Goal: Information Seeking & Learning: Learn about a topic

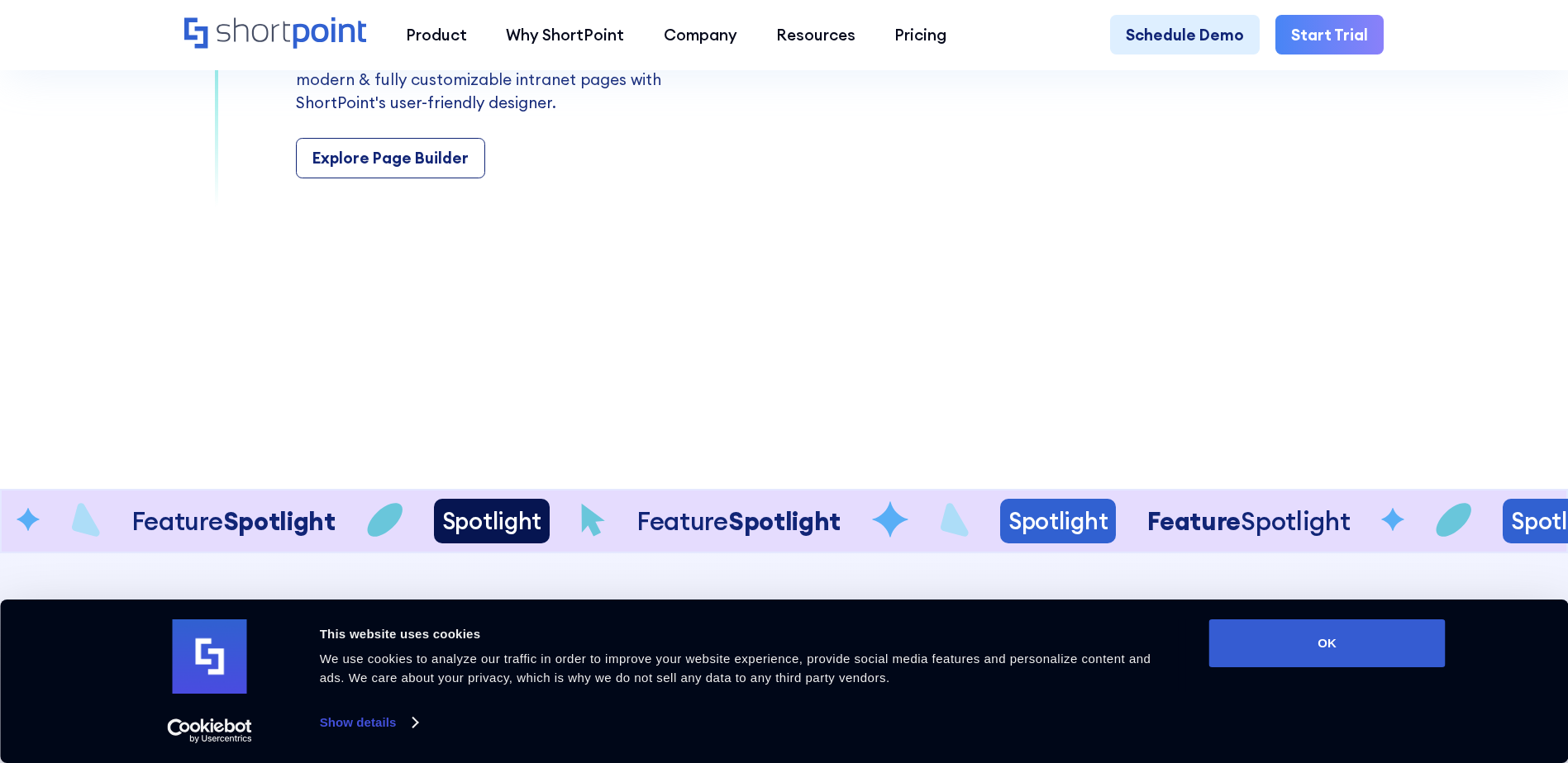
scroll to position [3222, 0]
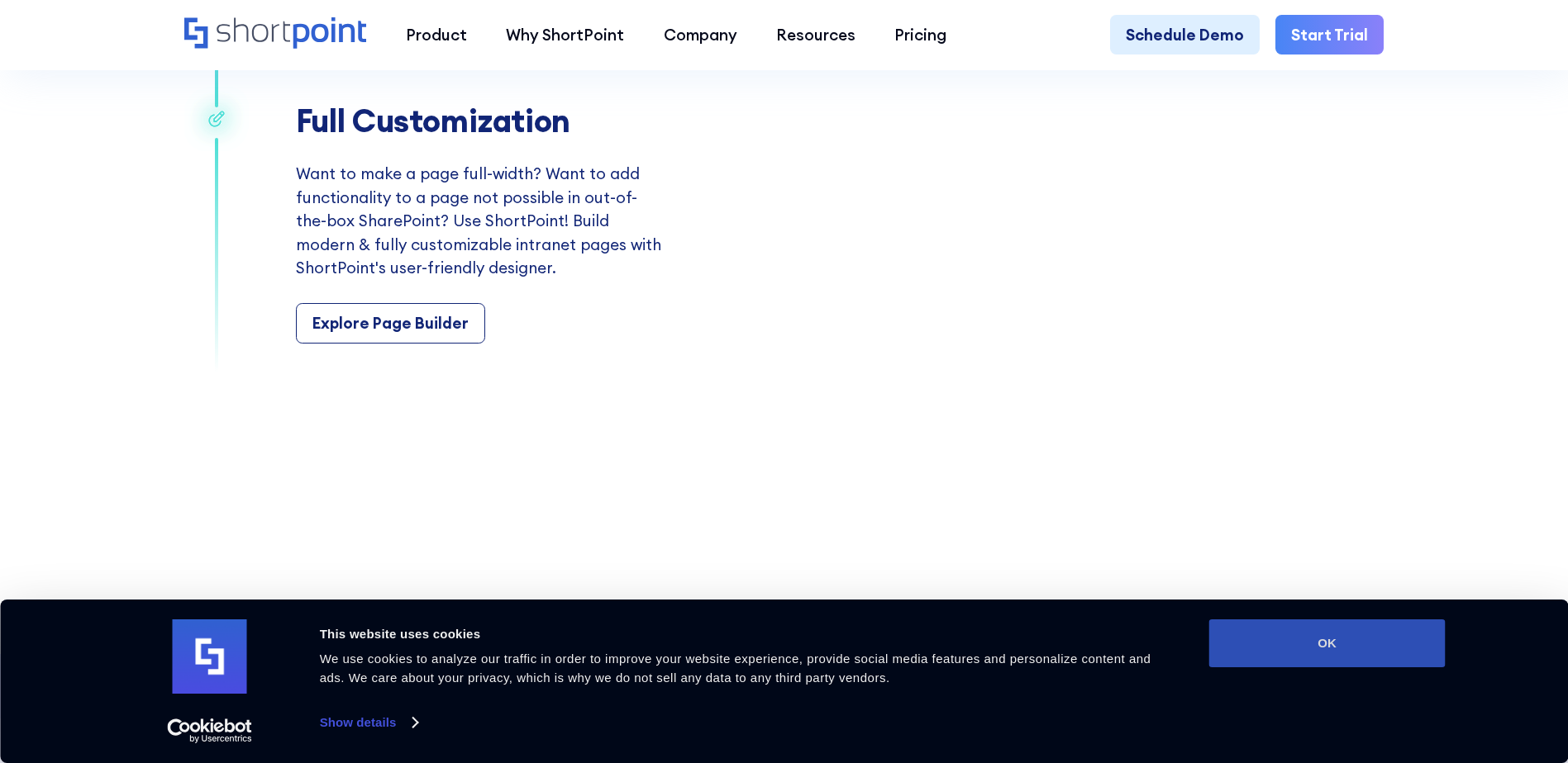
click at [1317, 637] on button "OK" at bounding box center [1327, 643] width 237 height 48
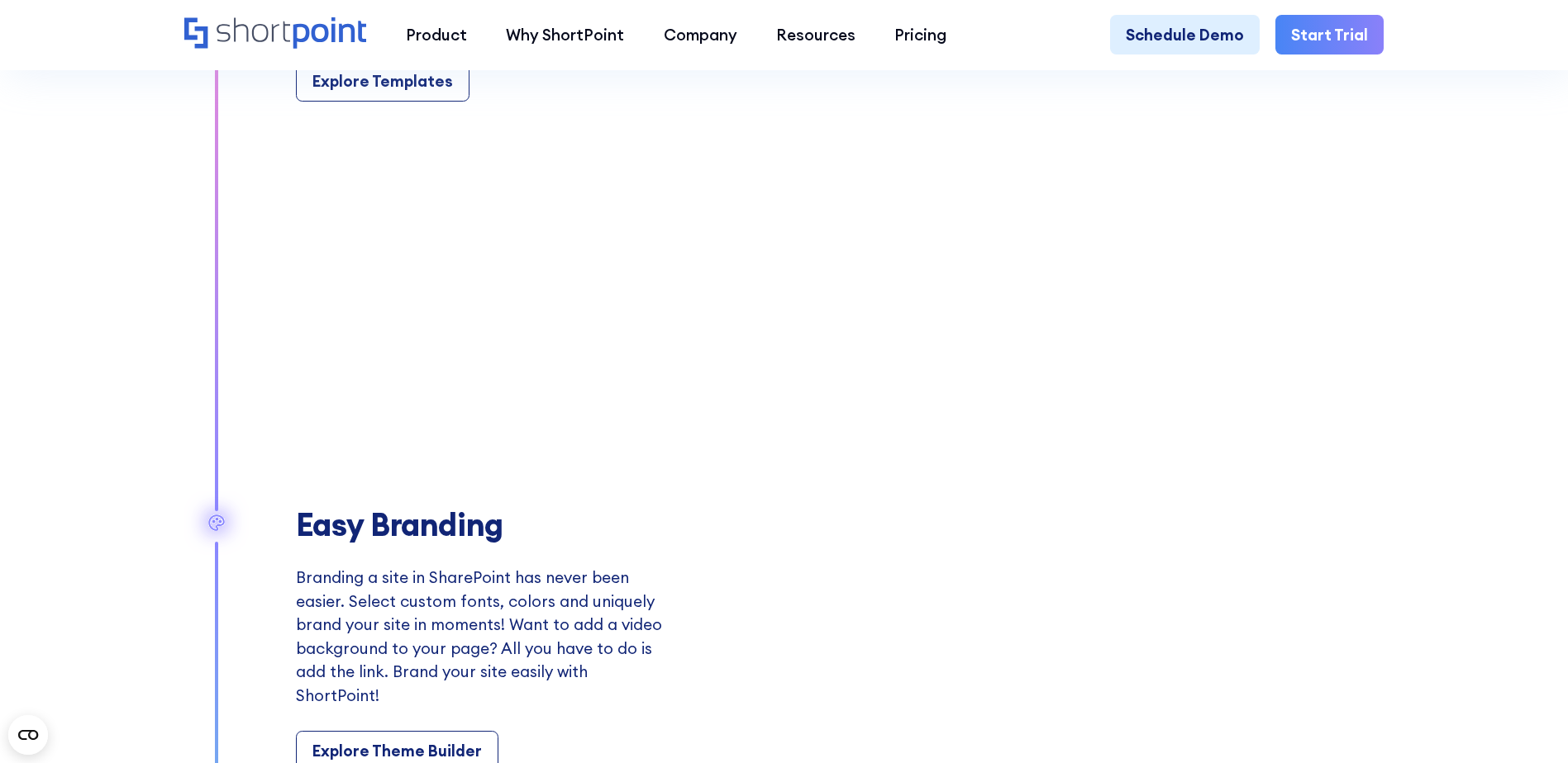
scroll to position [1900, 0]
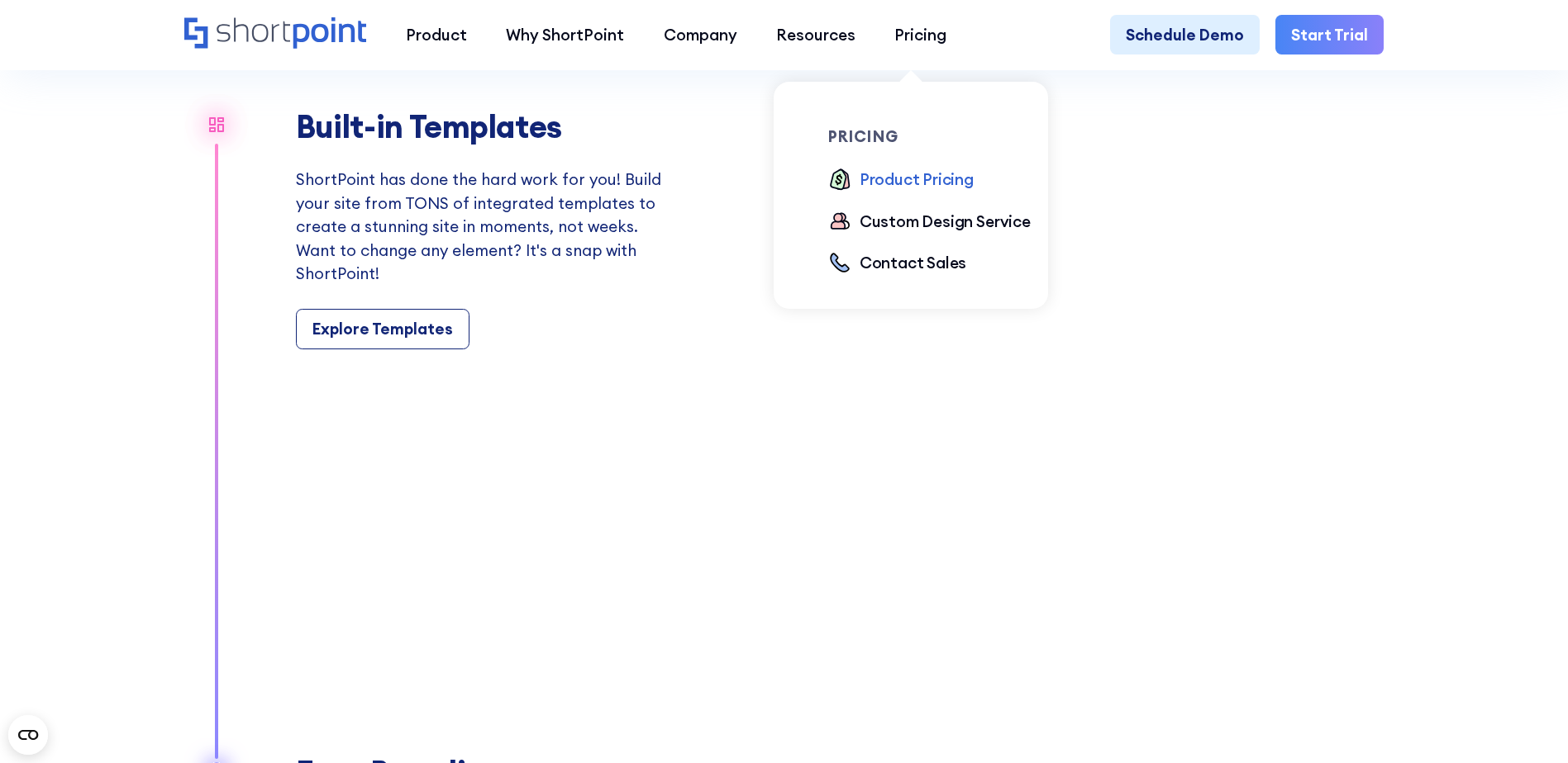
click at [917, 182] on div "Product Pricing" at bounding box center [917, 179] width 114 height 23
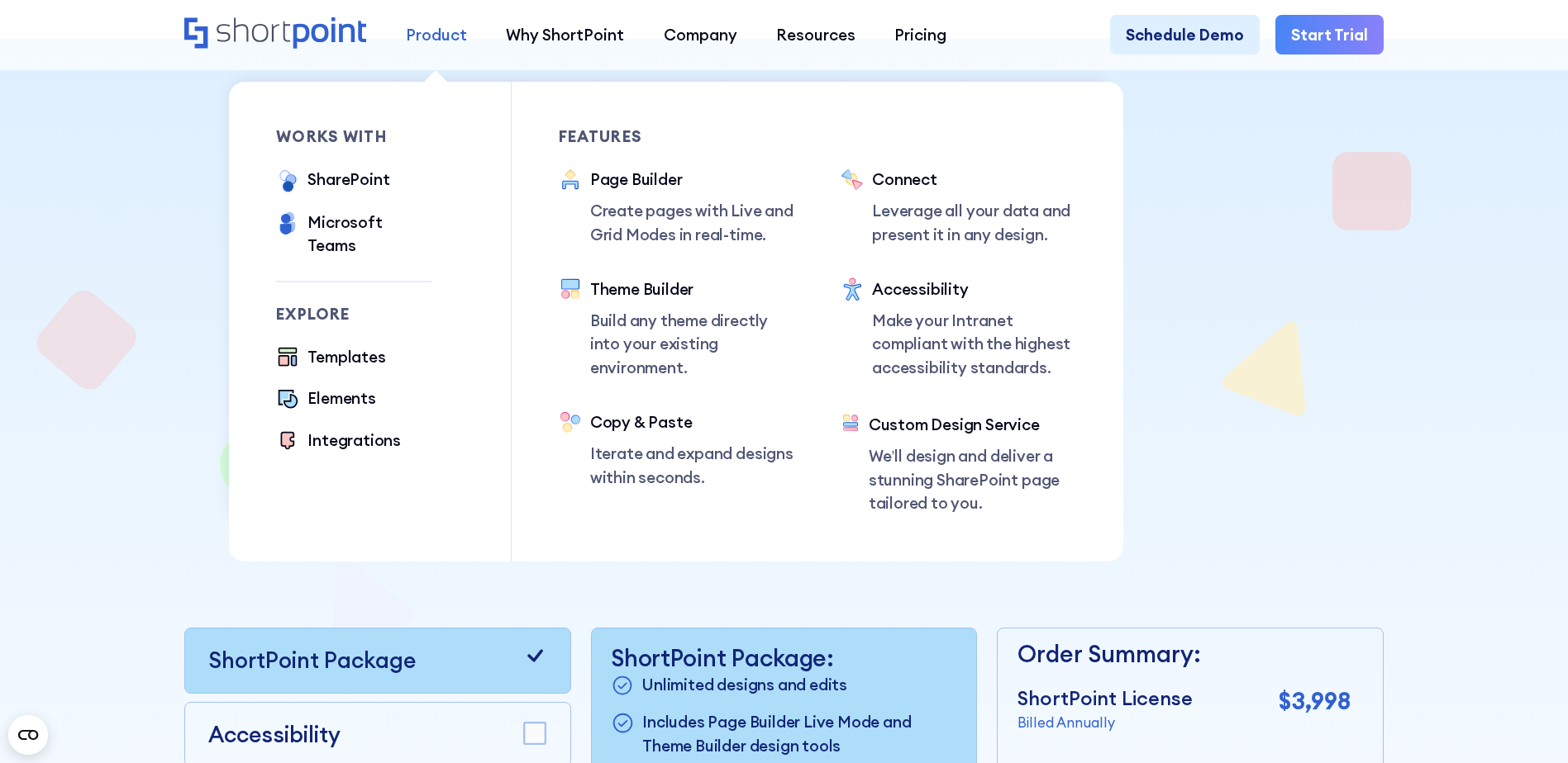
click at [425, 22] on link "Product" at bounding box center [436, 34] width 100 height 39
click at [429, 39] on div "Product" at bounding box center [436, 34] width 61 height 23
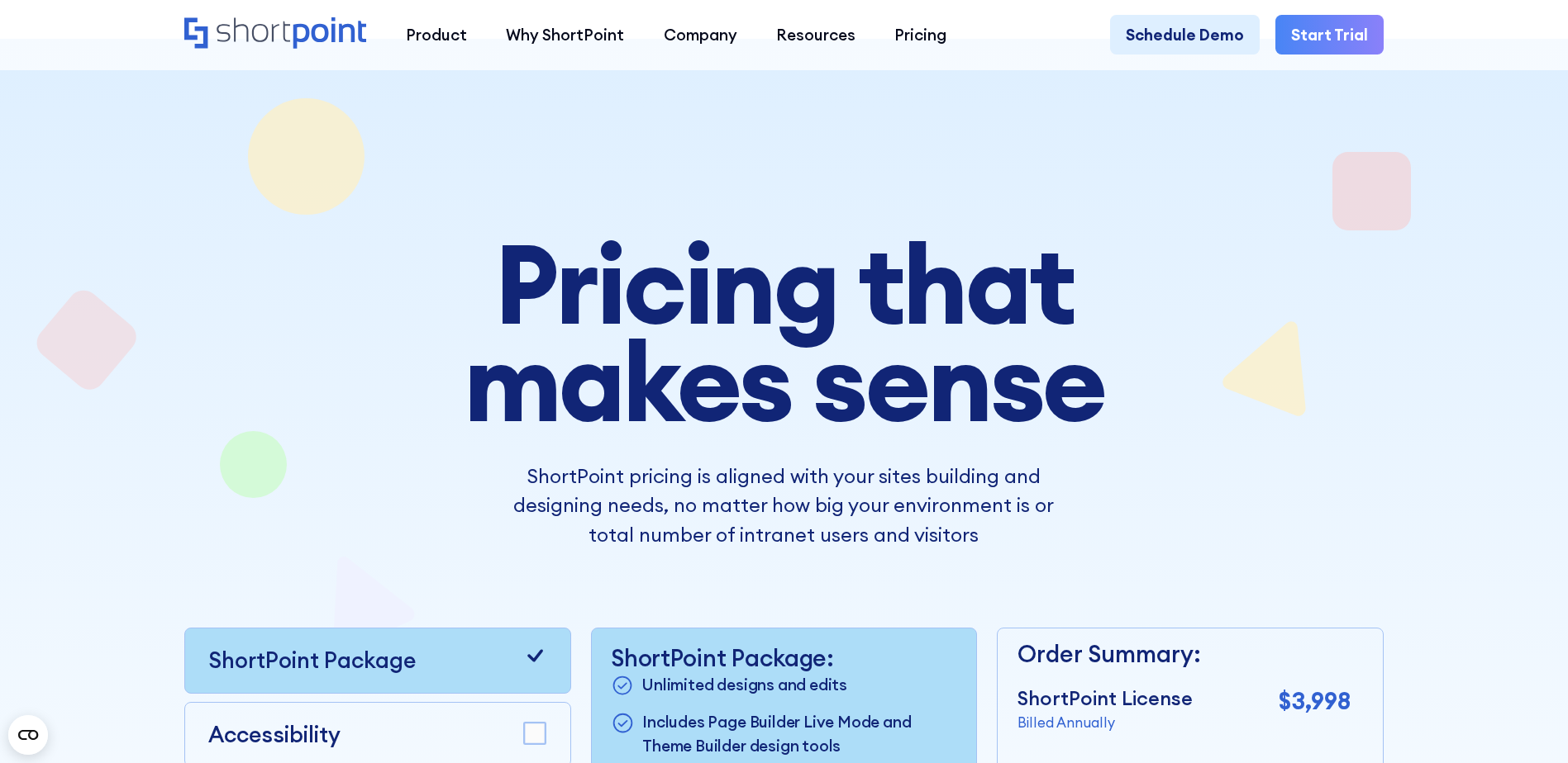
click at [292, 25] on icon "Home" at bounding box center [275, 33] width 182 height 31
